Goal: Navigation & Orientation: Go to known website

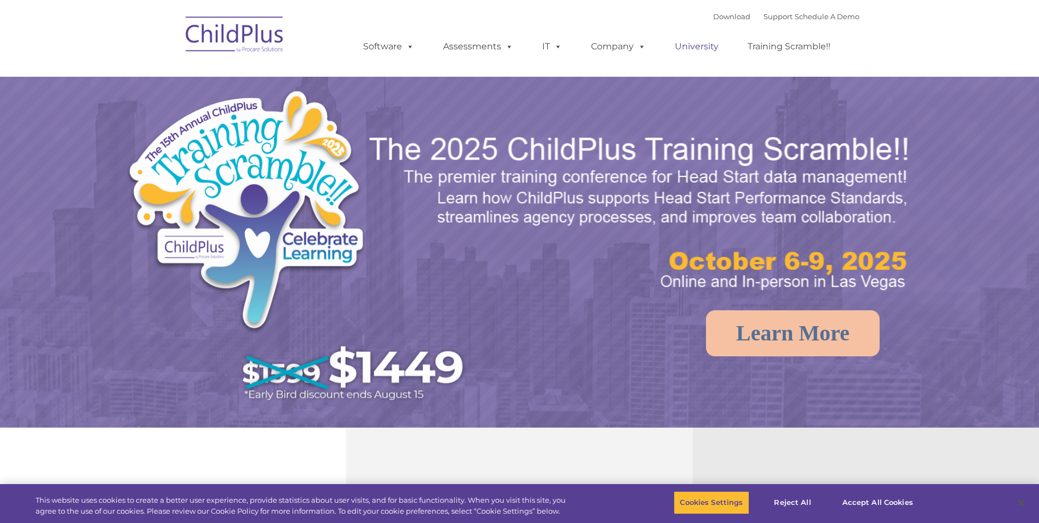
select select "MEDIUM"
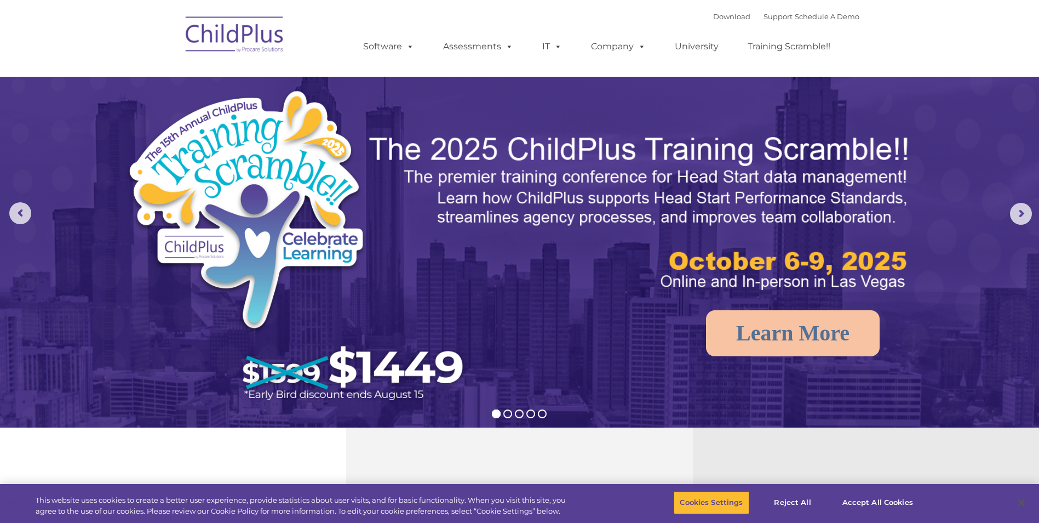
click at [242, 32] on img at bounding box center [235, 36] width 110 height 55
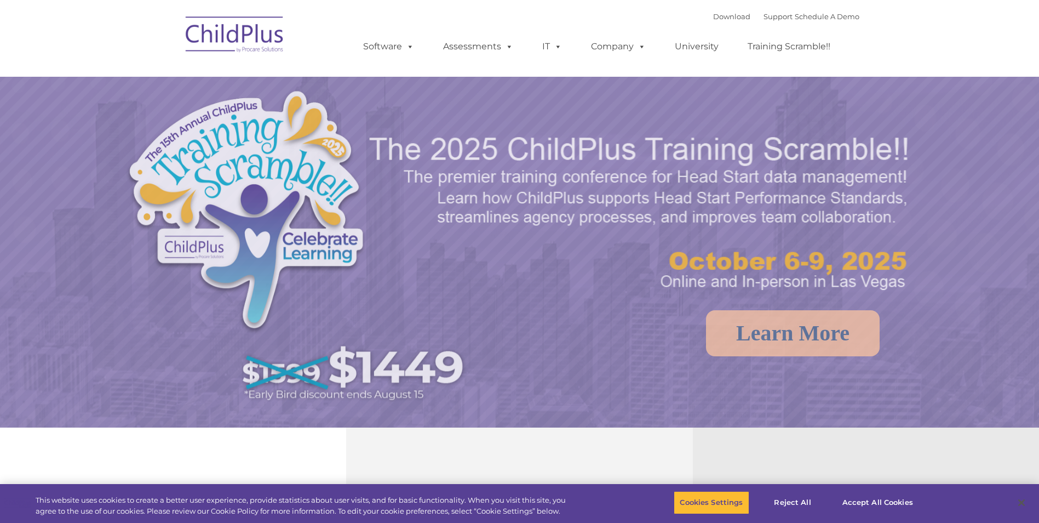
select select "MEDIUM"
